Goal: Task Accomplishment & Management: Use online tool/utility

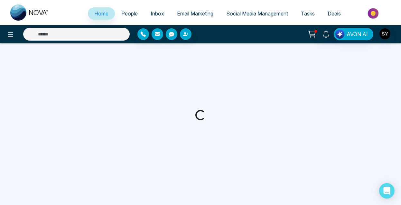
select select "*"
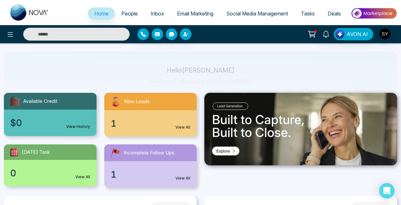
scroll to position [64, 0]
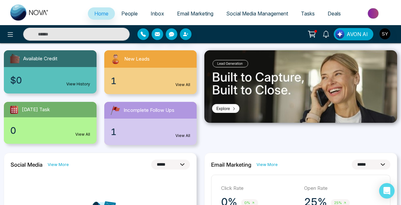
click at [185, 84] on link "View All" at bounding box center [183, 85] width 15 height 6
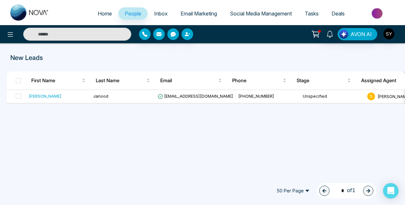
click at [101, 14] on span "Home" at bounding box center [105, 13] width 14 height 6
select select "*"
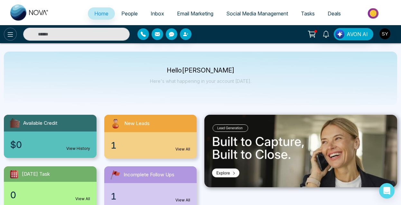
click at [12, 34] on icon at bounding box center [10, 34] width 5 height 5
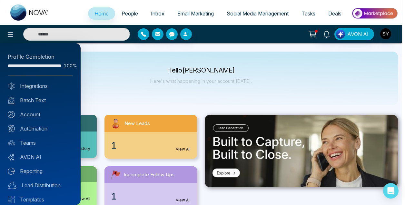
click at [206, 15] on div at bounding box center [202, 102] width 405 height 205
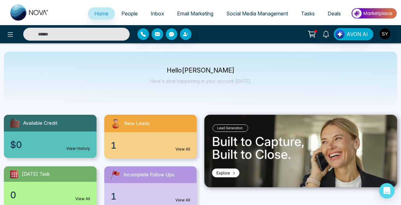
click at [204, 13] on span "Email Marketing" at bounding box center [195, 13] width 36 height 6
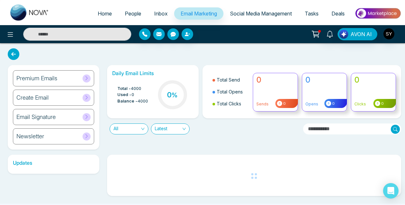
click at [43, 116] on h6 "Email Signature" at bounding box center [35, 116] width 39 height 7
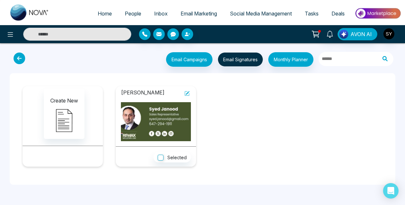
click at [188, 92] on icon at bounding box center [188, 93] width 4 height 4
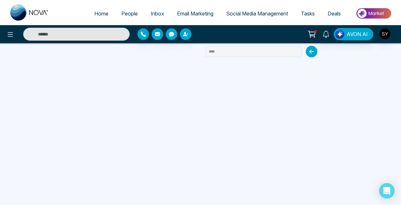
click at [119, 53] on div "Home People Inbox Email Marketing Social Media Management Tasks Deals AVON AI *…" at bounding box center [200, 102] width 401 height 205
click at [14, 34] on icon at bounding box center [10, 35] width 8 height 8
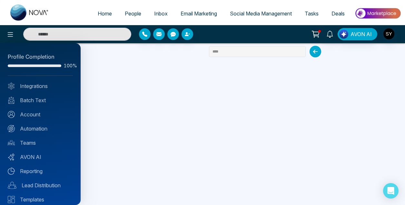
click at [198, 13] on div at bounding box center [202, 102] width 405 height 205
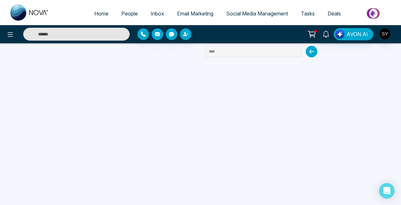
click at [197, 15] on span "Email Marketing" at bounding box center [195, 13] width 36 height 6
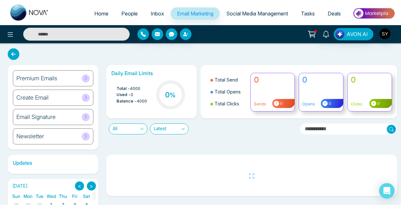
click at [41, 114] on h6 "Email Signature" at bounding box center [35, 116] width 39 height 7
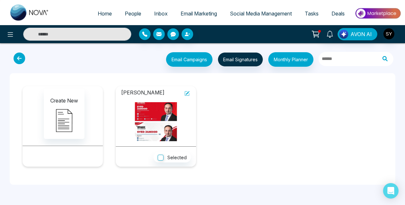
click at [187, 93] on icon at bounding box center [186, 93] width 5 height 5
